Goal: Book appointment/travel/reservation

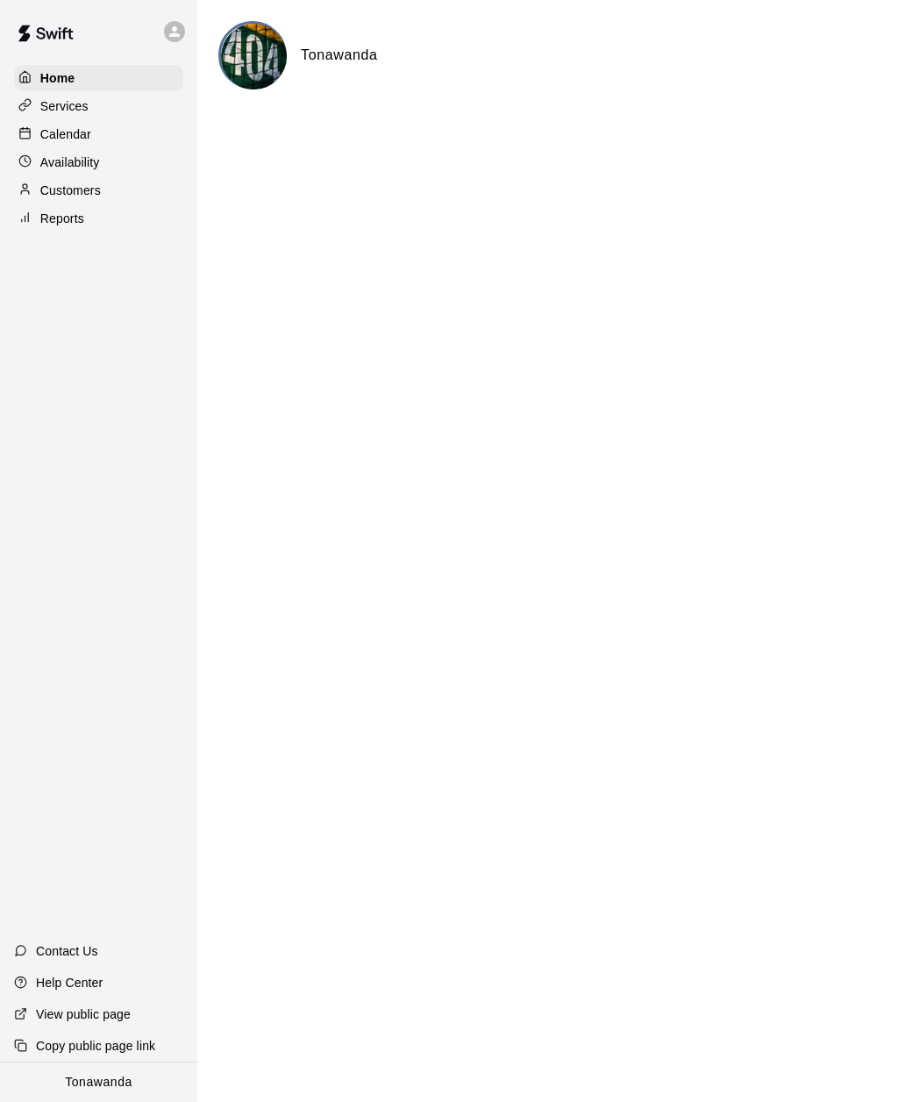
click at [65, 142] on p "Calendar" at bounding box center [65, 134] width 51 height 18
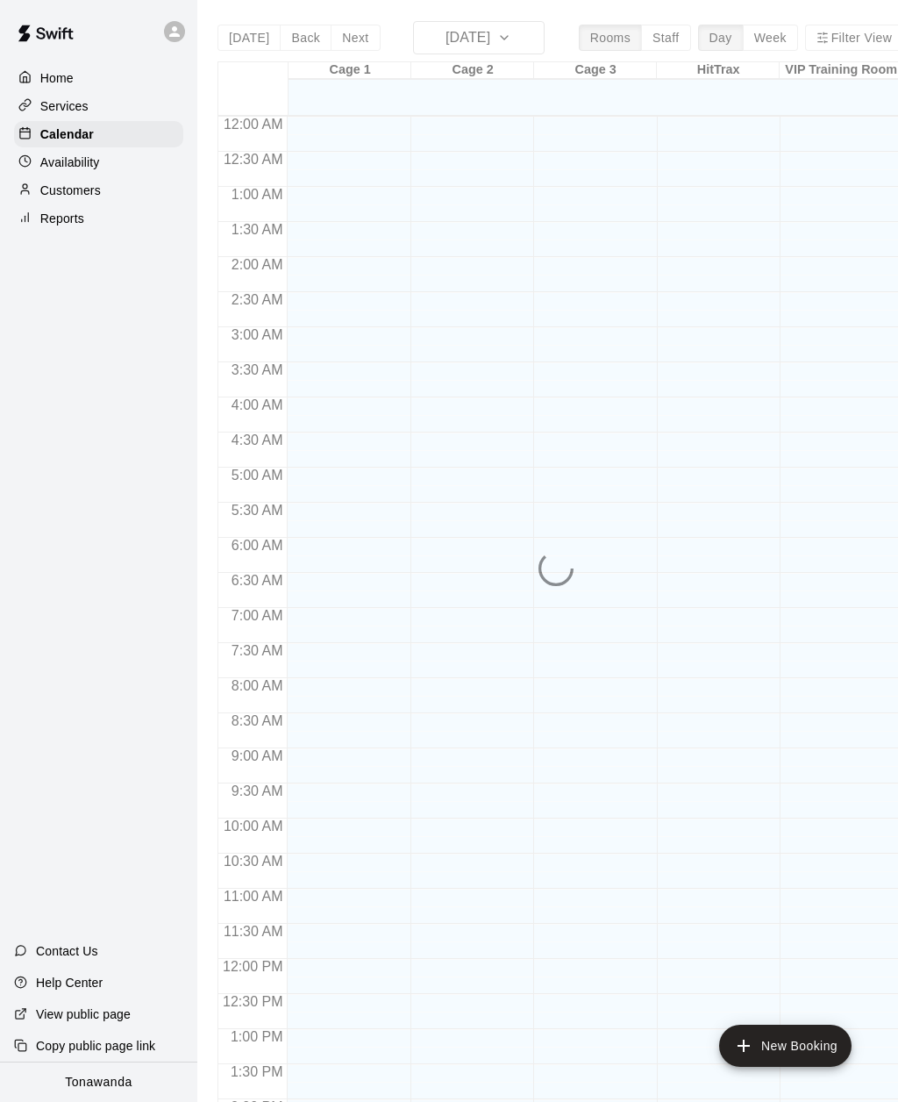
scroll to position [569, 0]
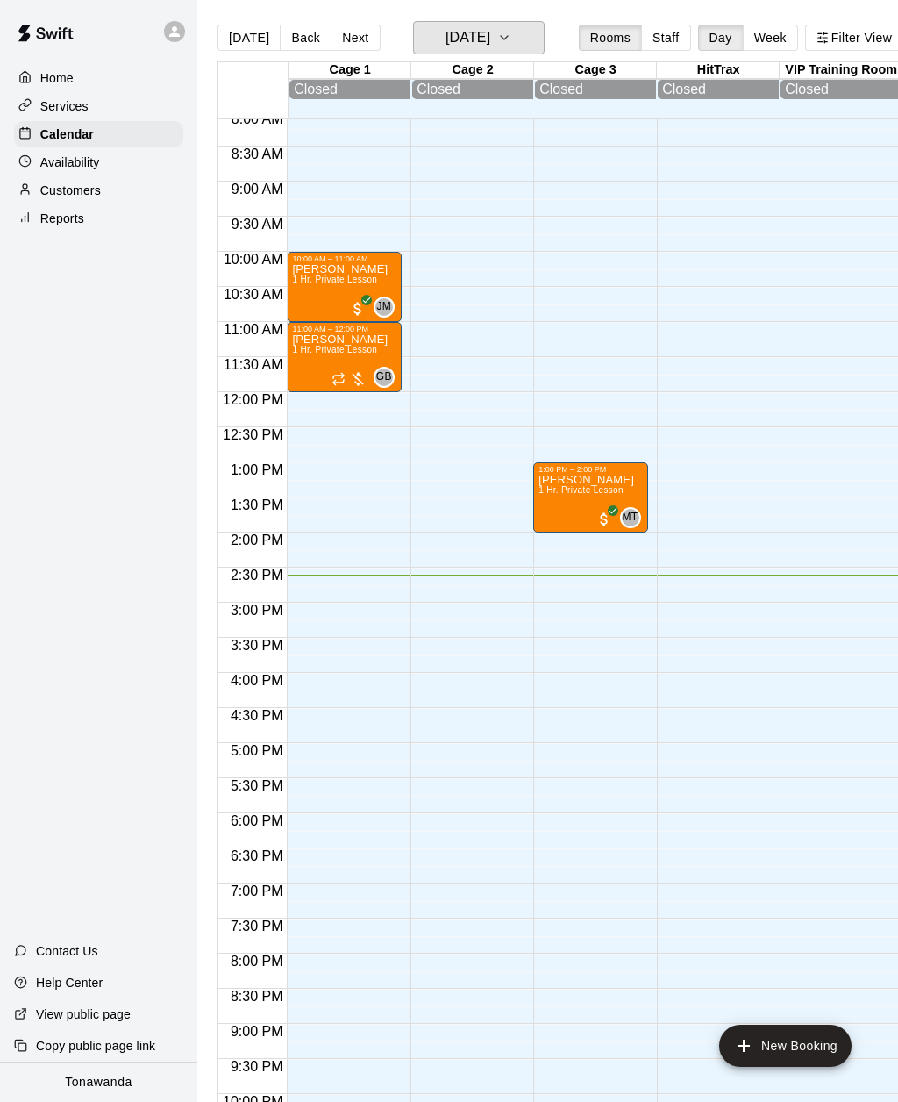
click at [468, 50] on h6 "[DATE]" at bounding box center [468, 37] width 45 height 25
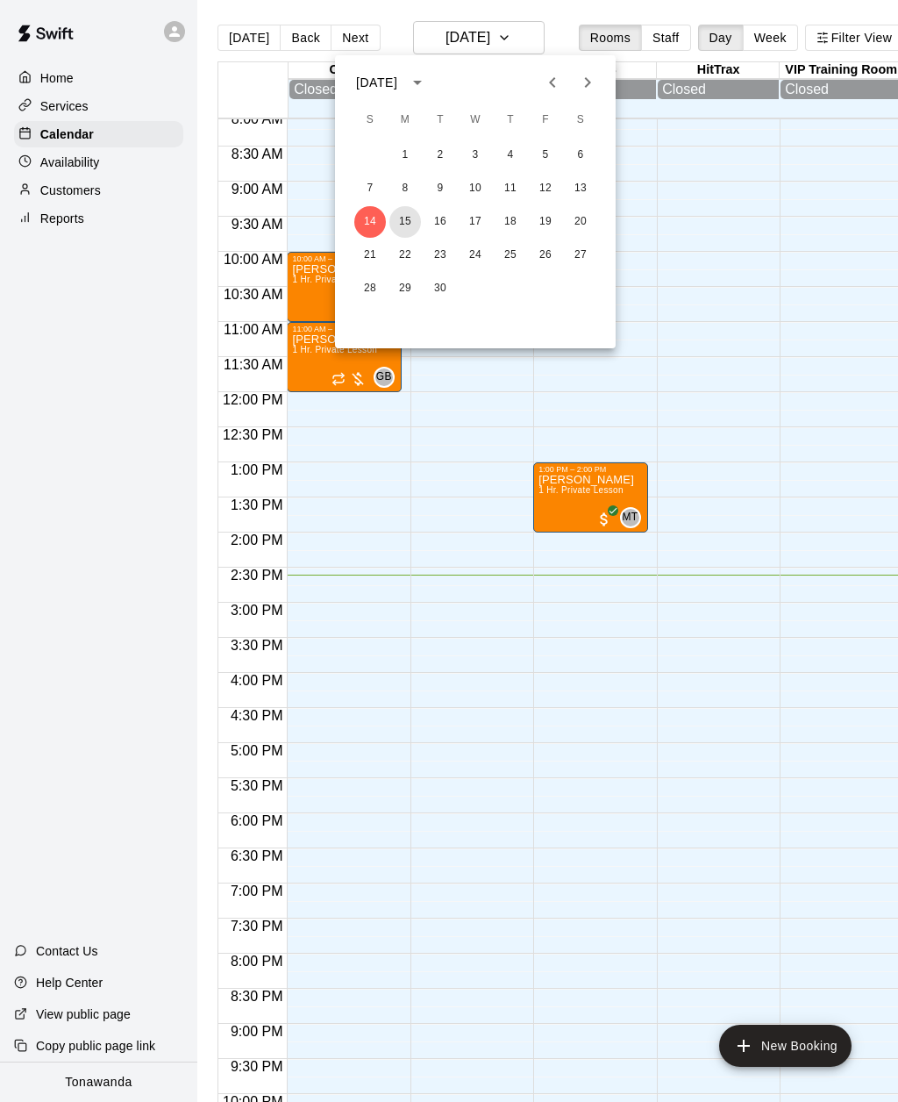
click at [413, 232] on button "15" at bounding box center [406, 222] width 32 height 32
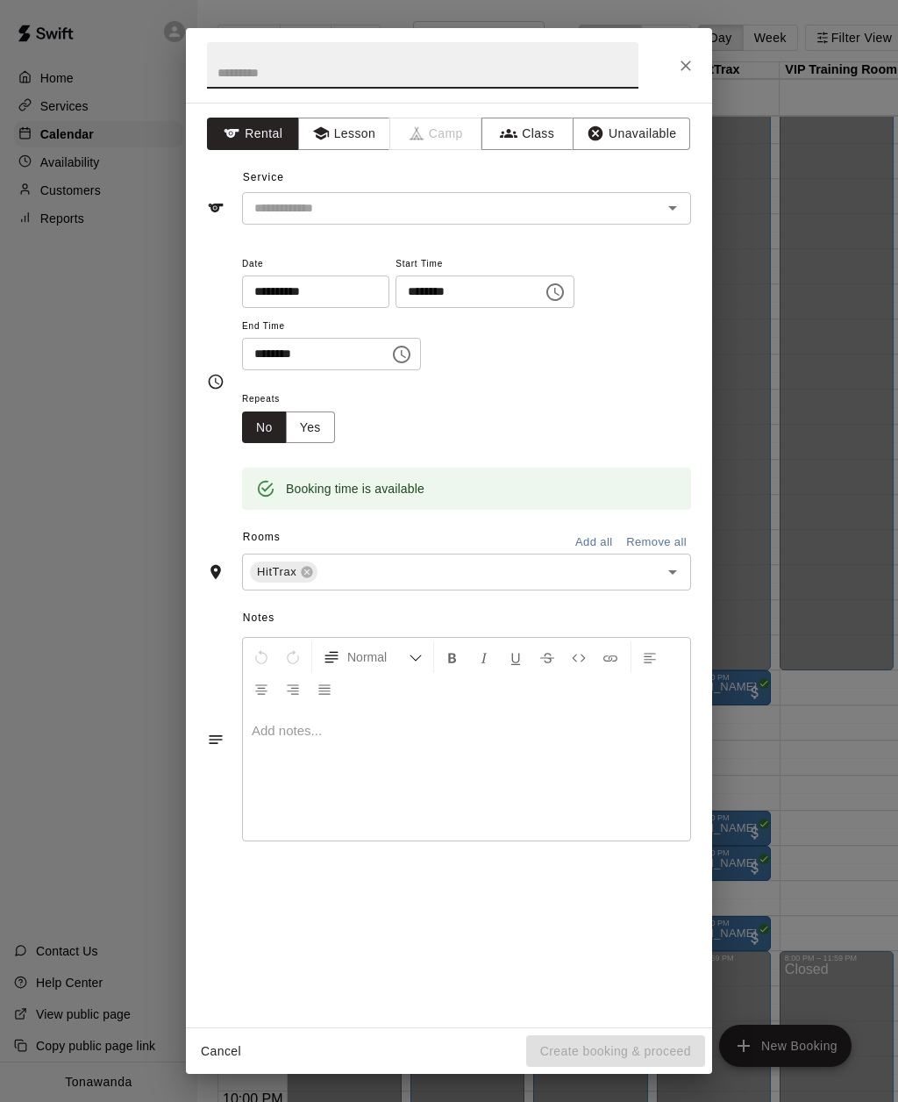
click at [350, 142] on button "Lesson" at bounding box center [344, 134] width 92 height 32
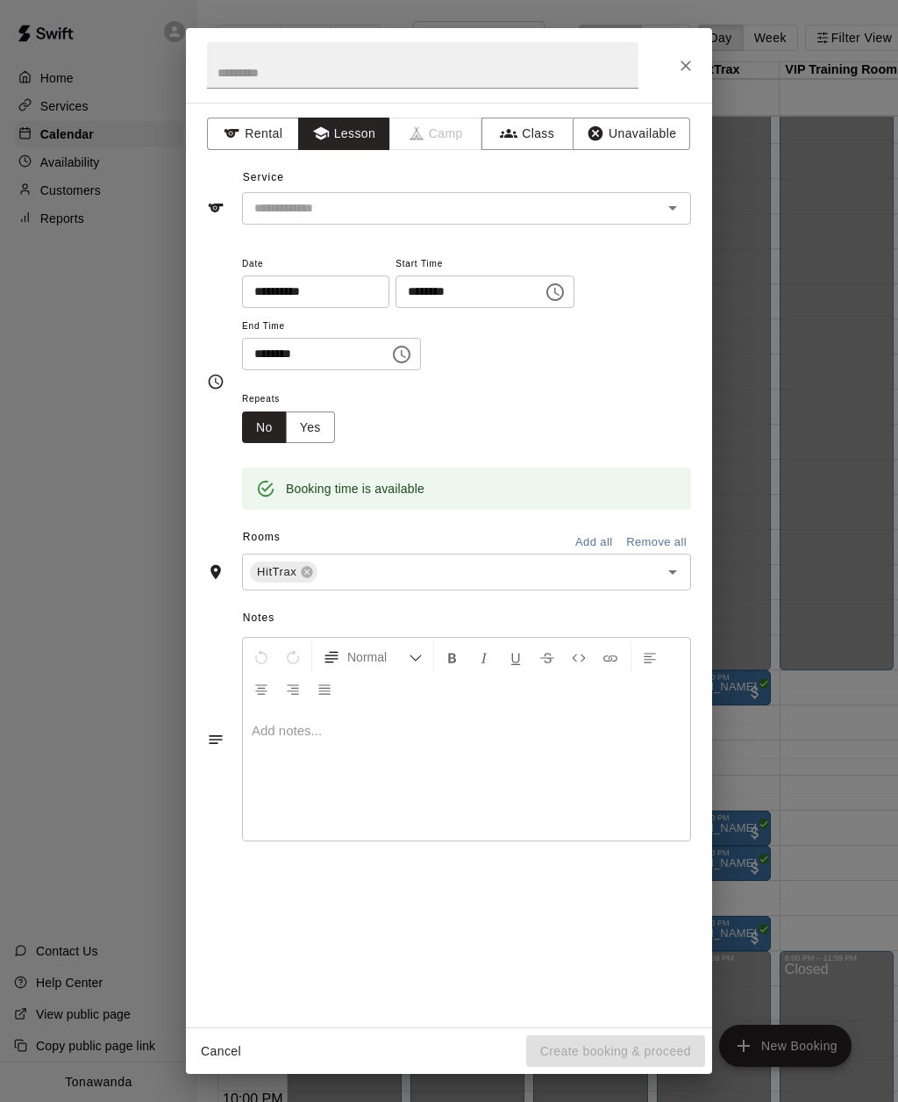
click at [288, 213] on input "text" at bounding box center [440, 208] width 387 height 22
click at [285, 247] on li "1 Hr. Private Lesson" at bounding box center [466, 245] width 449 height 29
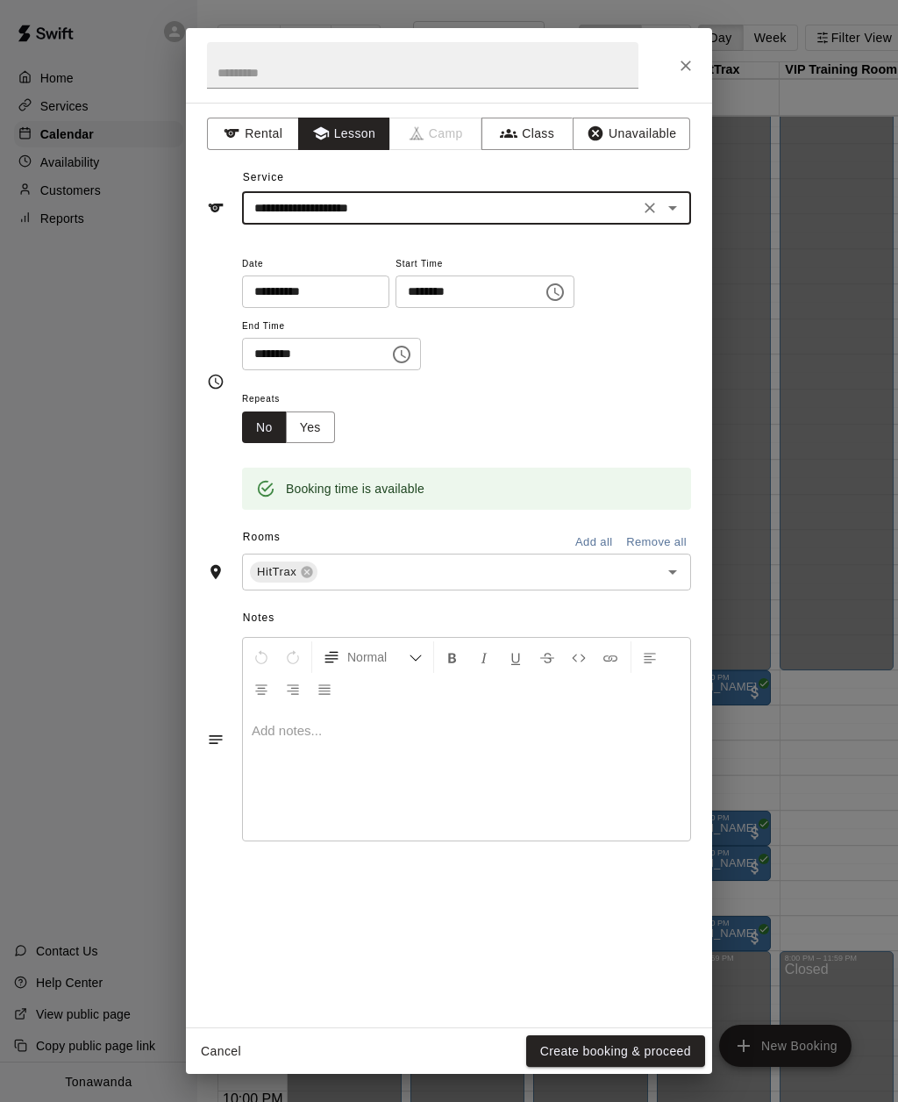
type input "**********"
click at [221, 303] on div "**********" at bounding box center [449, 382] width 484 height 258
click at [590, 1048] on button "Create booking & proceed" at bounding box center [615, 1051] width 179 height 32
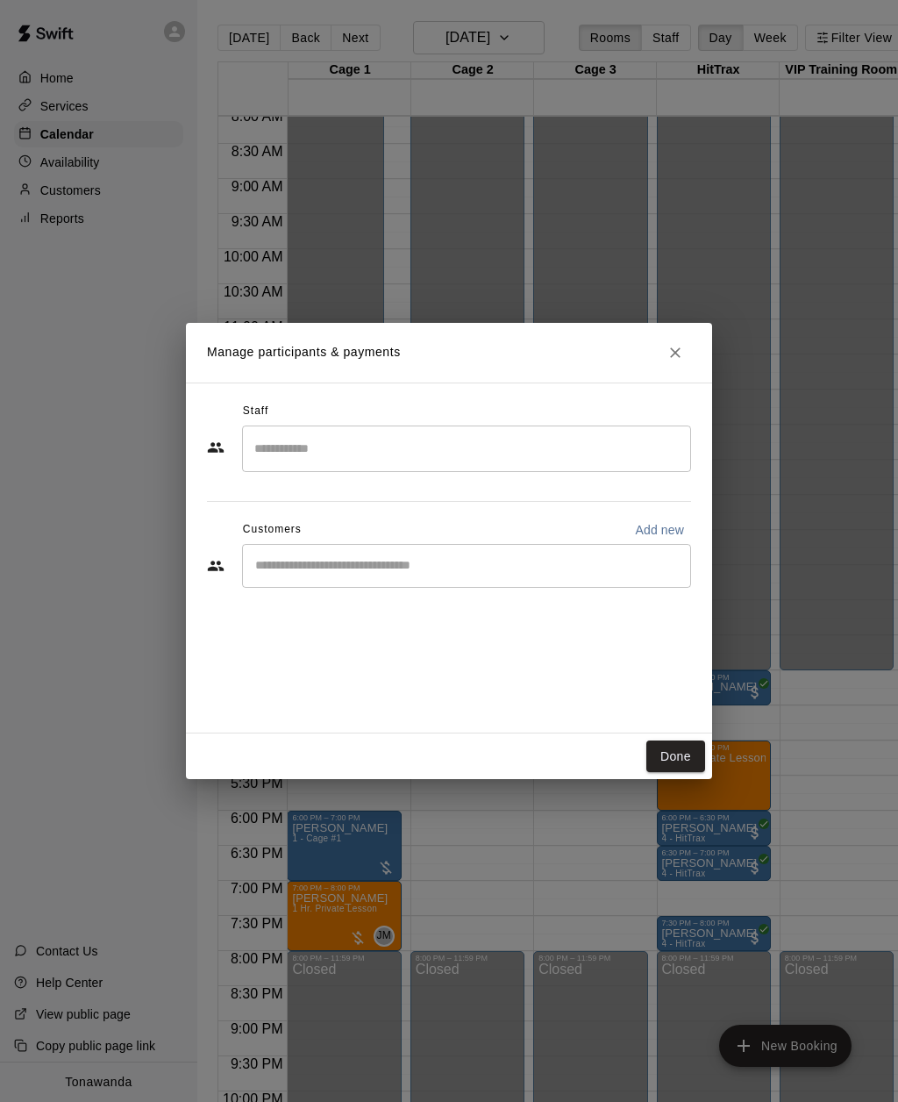
click at [283, 573] on input "Start typing to search customers..." at bounding box center [466, 566] width 433 height 18
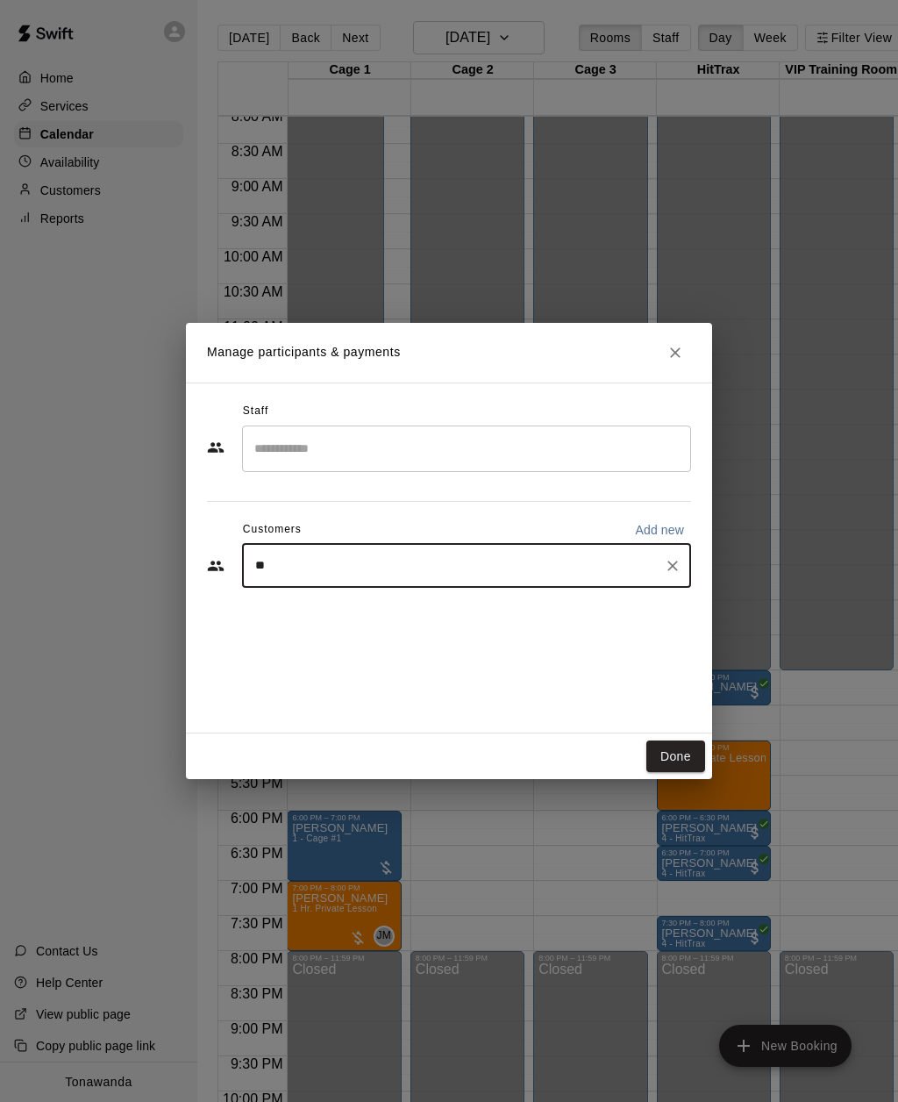
type input "***"
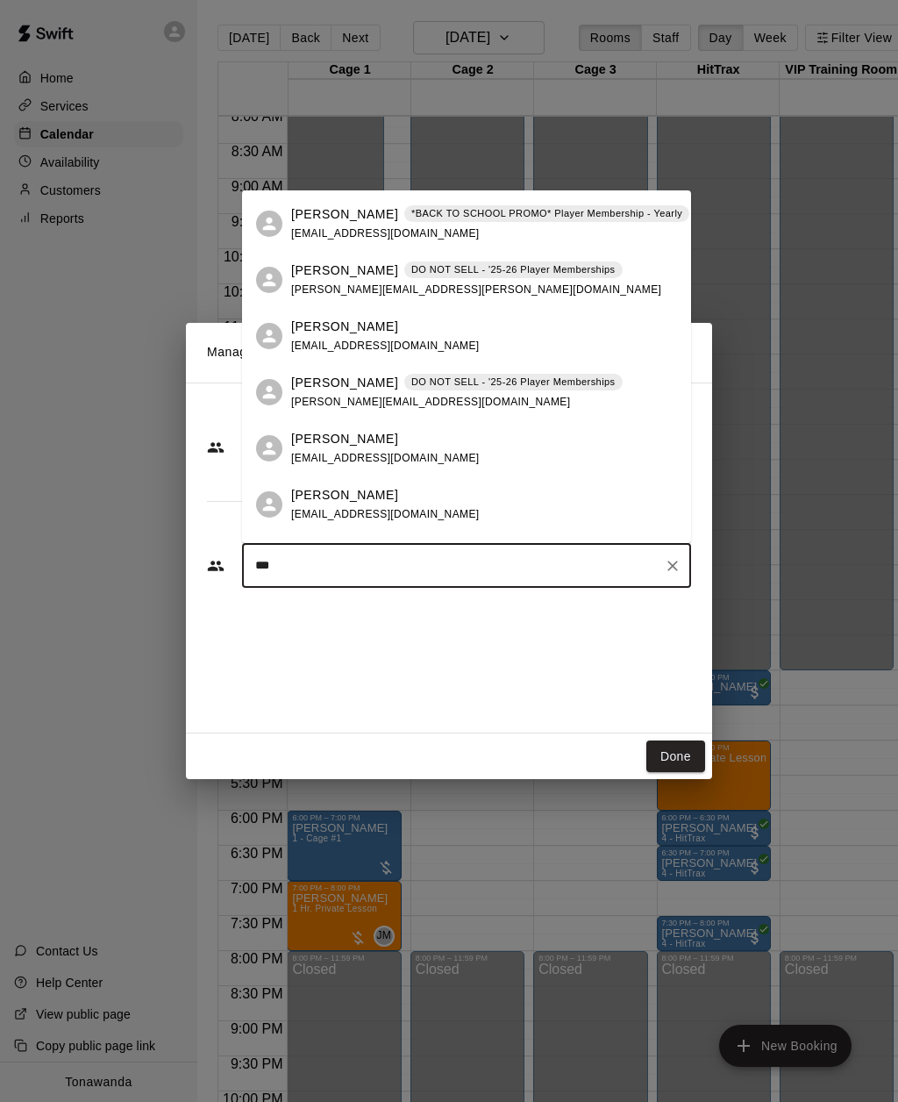
scroll to position [371, 0]
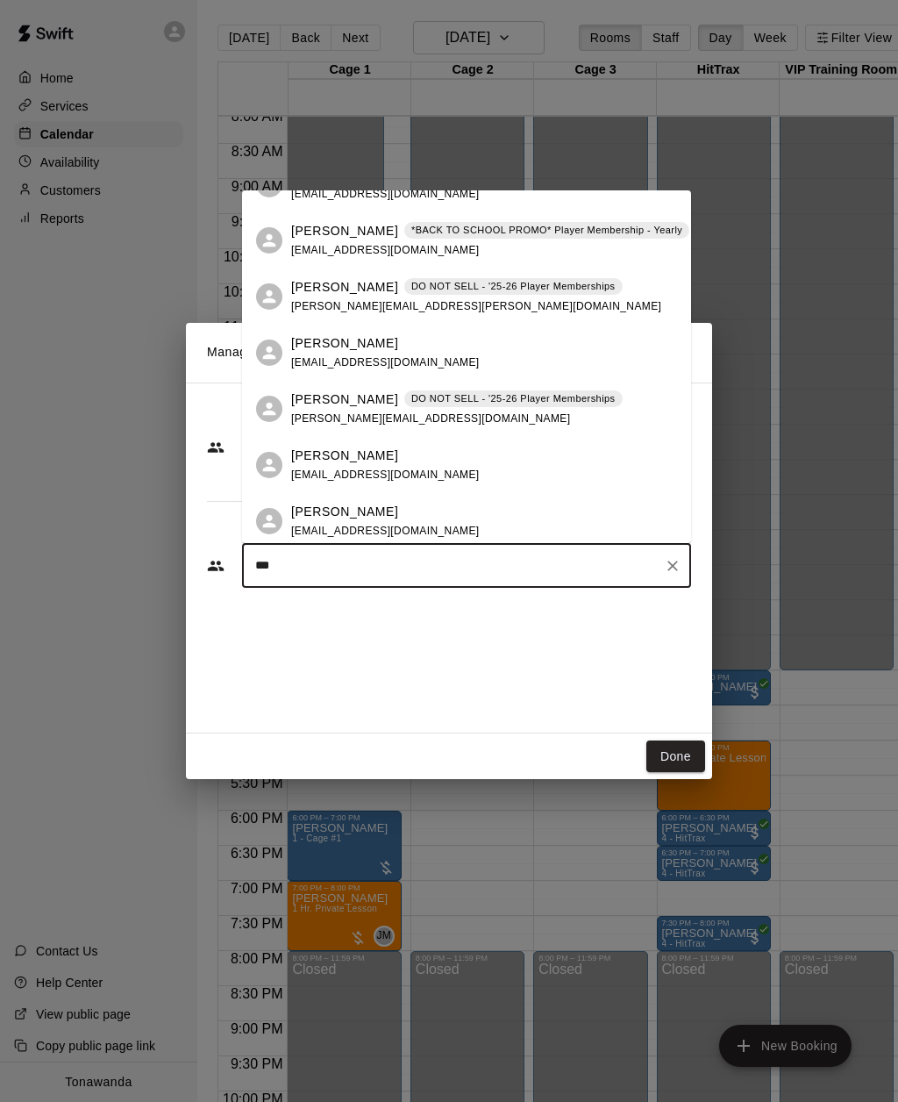
click at [331, 356] on span "[EMAIL_ADDRESS][DOMAIN_NAME]" at bounding box center [385, 362] width 189 height 12
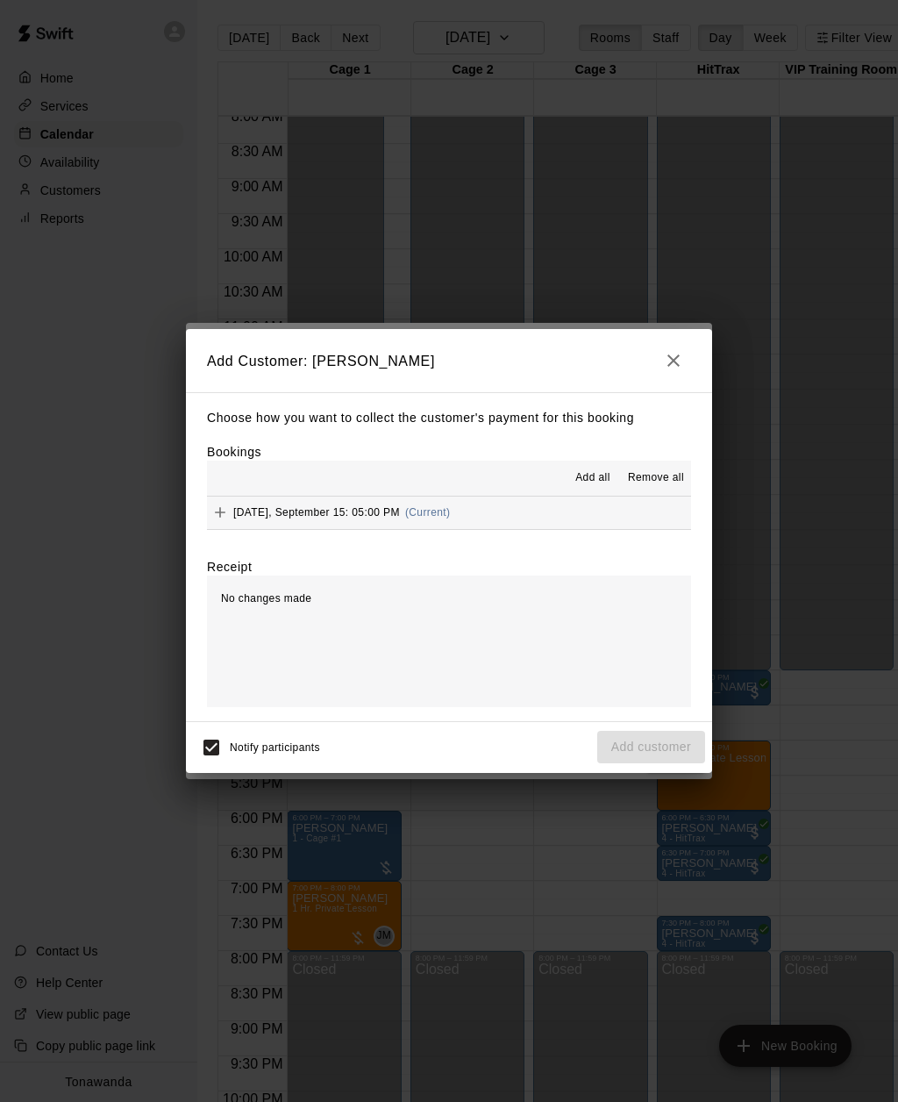
click at [230, 518] on button "Add" at bounding box center [220, 512] width 26 height 26
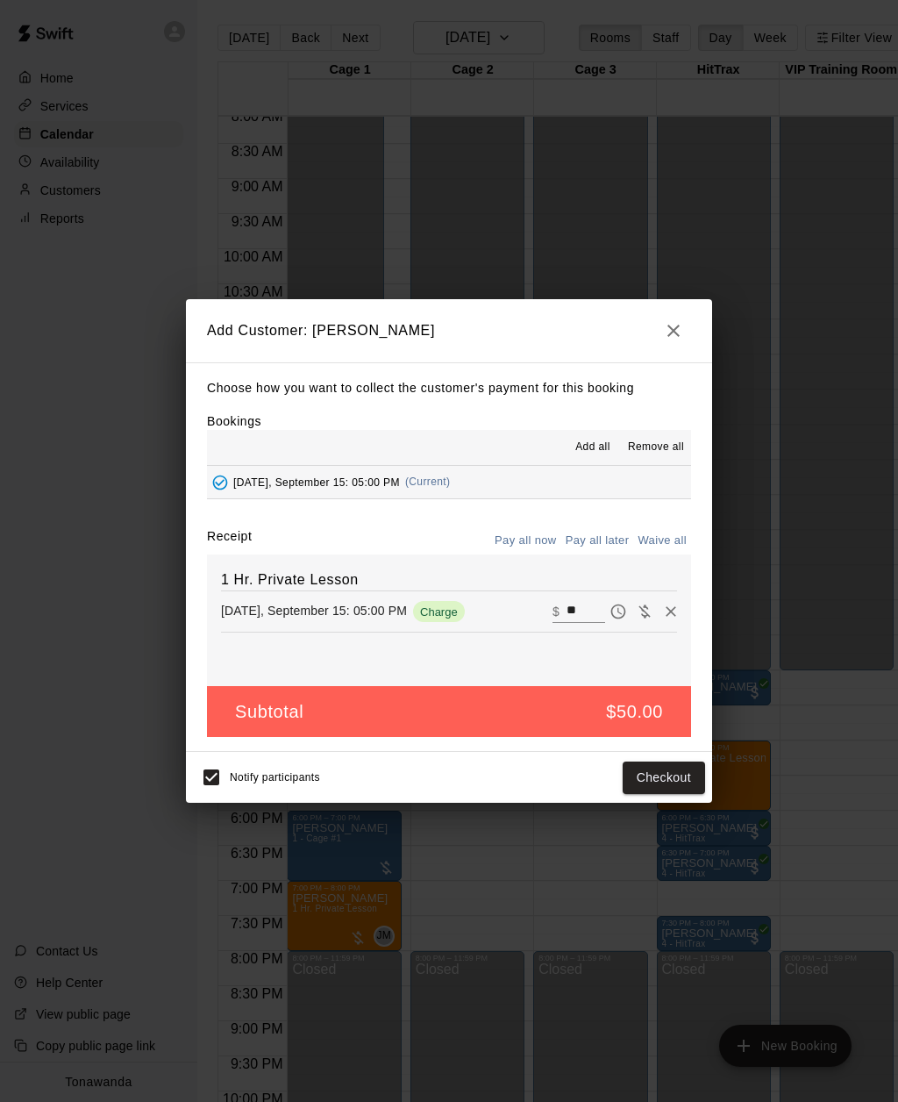
click at [597, 541] on button "Pay all later" at bounding box center [597, 540] width 73 height 27
click at [642, 772] on button "Add customer" at bounding box center [651, 778] width 108 height 32
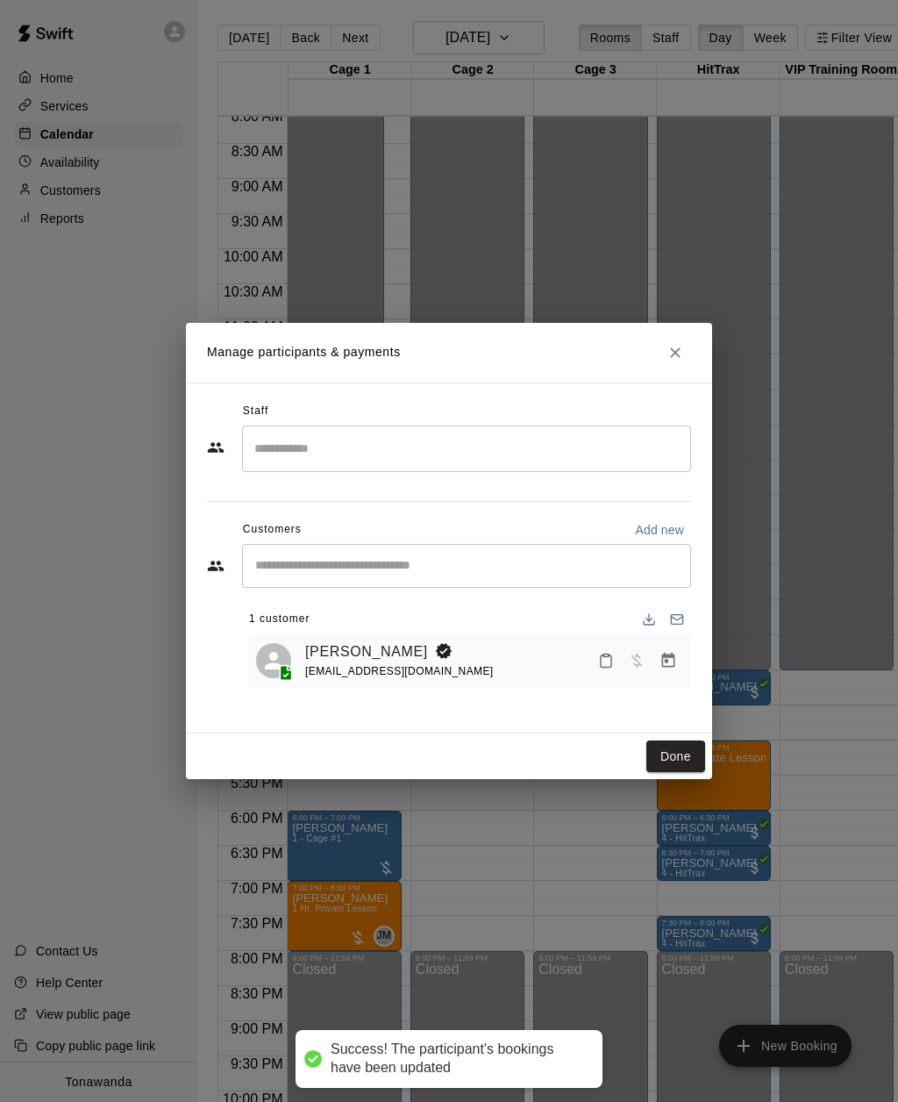
click at [283, 446] on input "Search staff" at bounding box center [466, 448] width 433 height 31
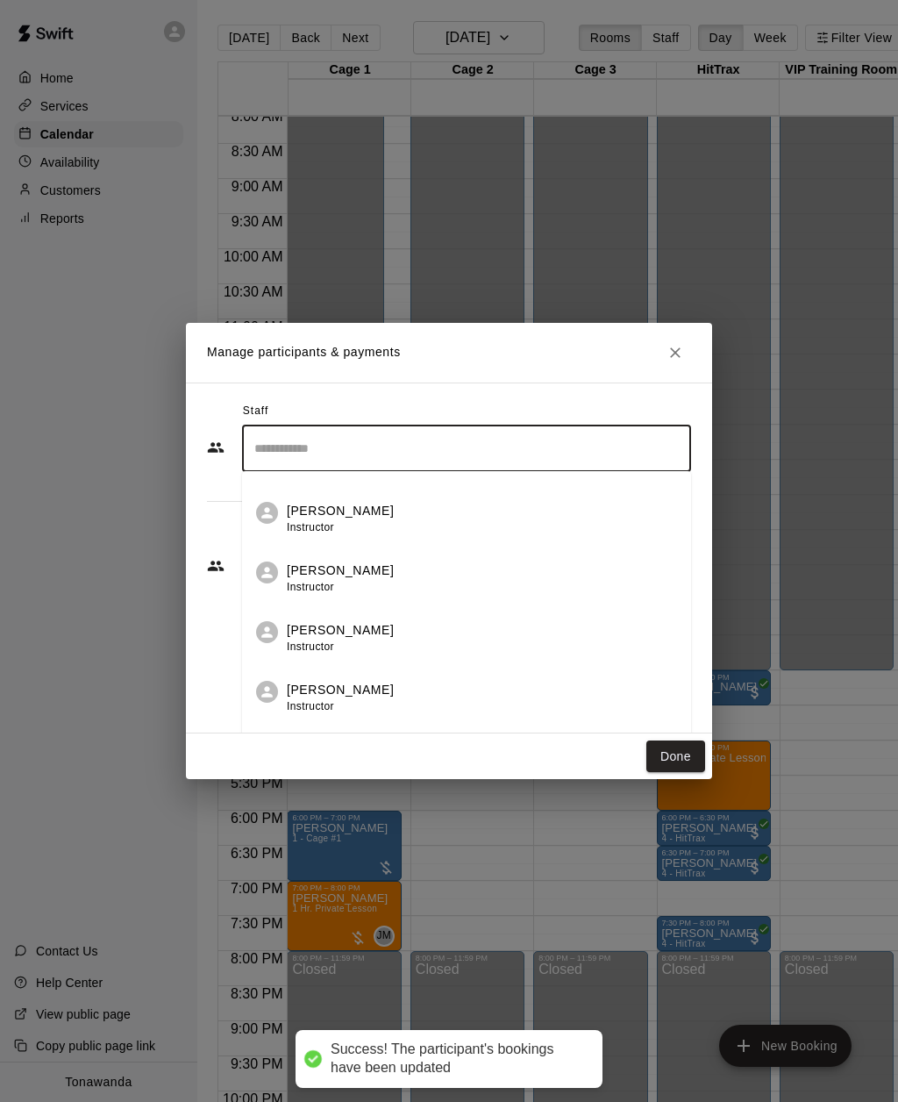
scroll to position [166, 0]
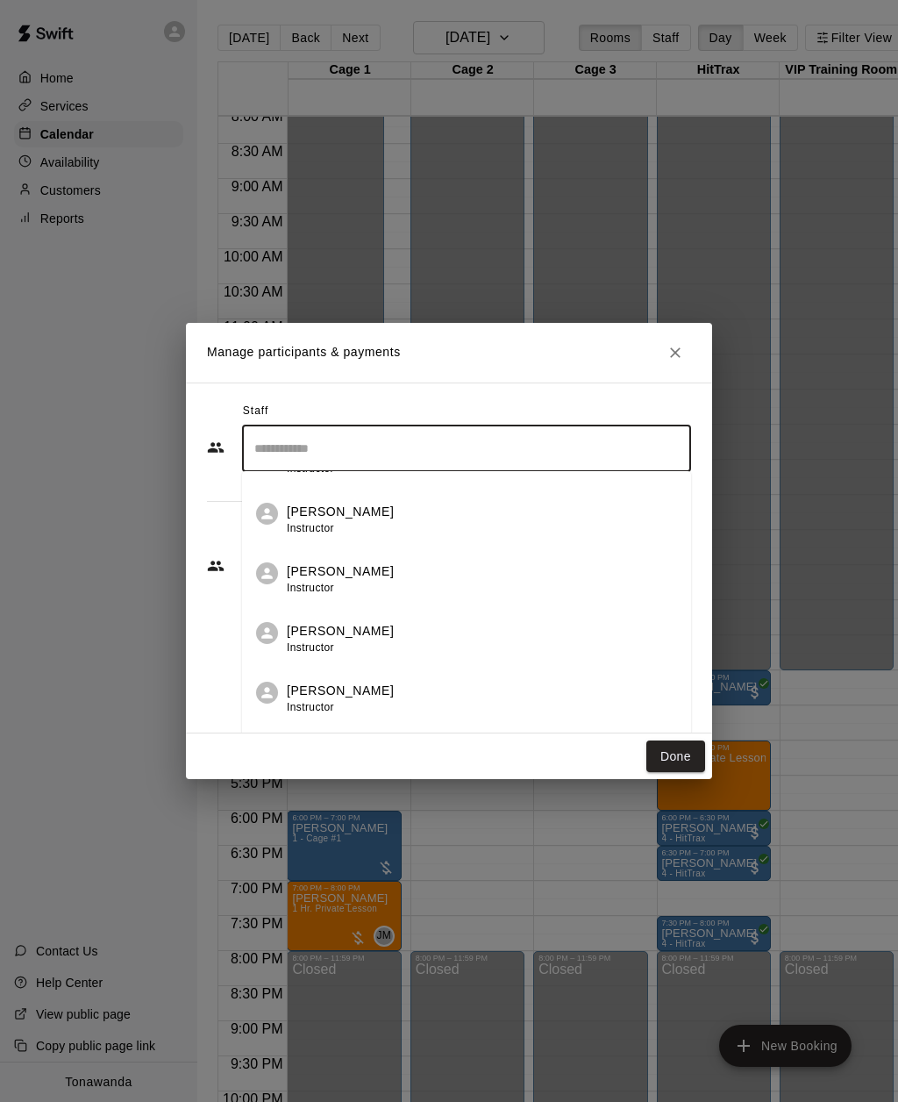
click at [313, 639] on div "[PERSON_NAME] Instructor" at bounding box center [340, 639] width 107 height 34
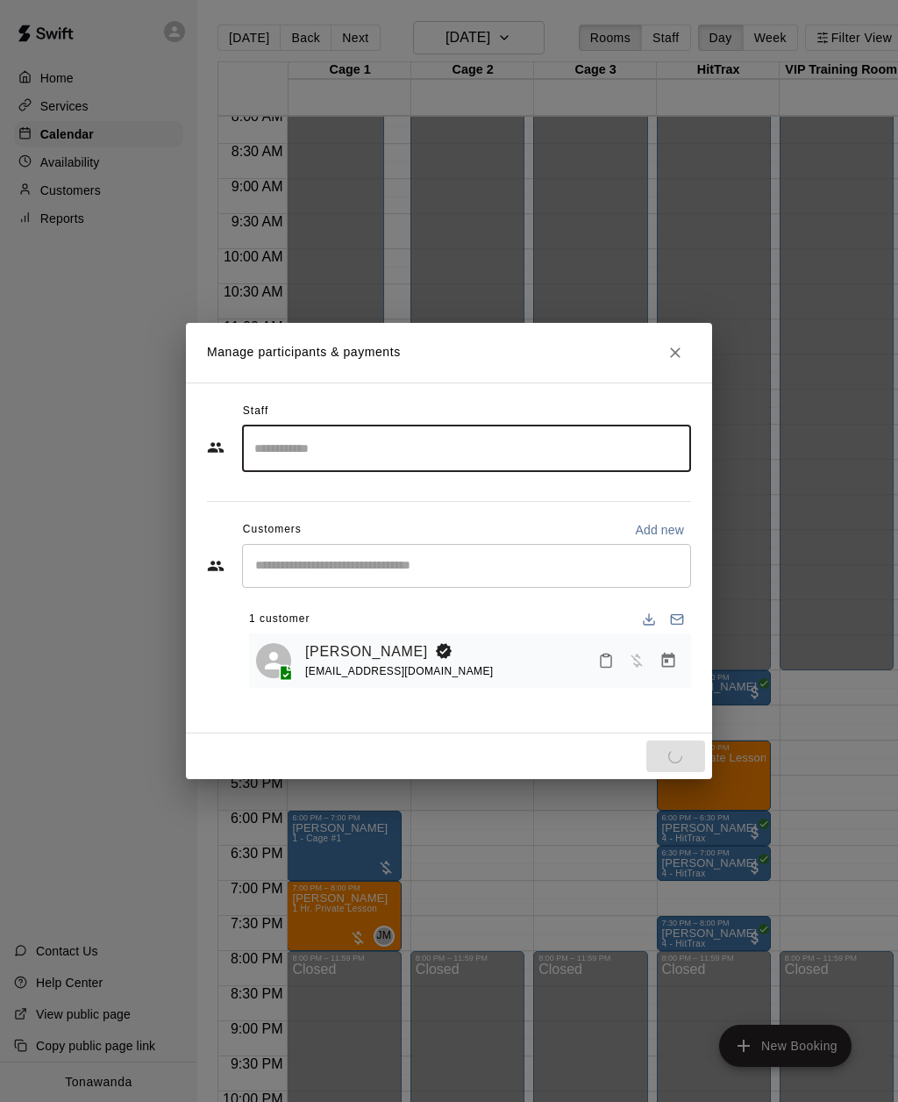
click at [215, 619] on div "​ 1 customer [PERSON_NAME] [EMAIL_ADDRESS][DOMAIN_NAME]" at bounding box center [449, 616] width 484 height 145
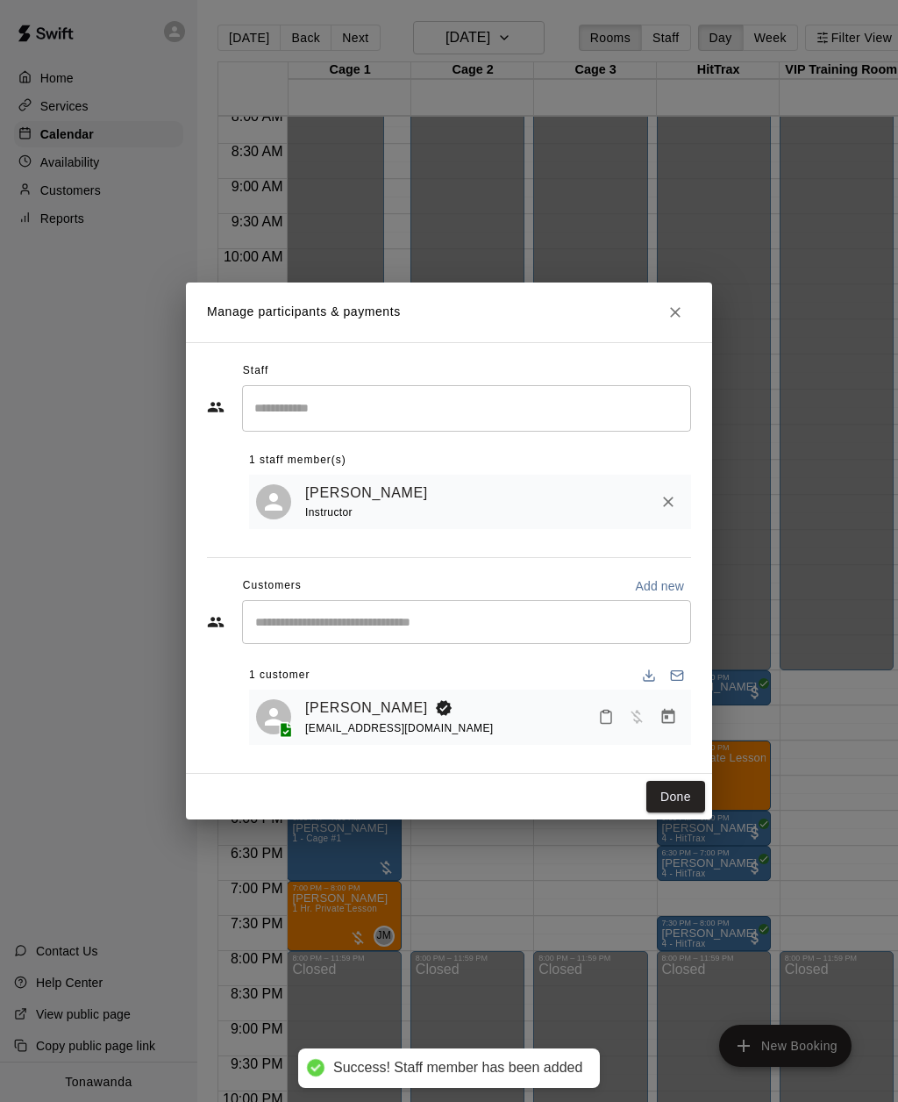
click at [667, 793] on button "Done" at bounding box center [676, 797] width 59 height 32
